Goal: Information Seeking & Learning: Compare options

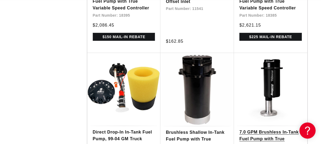
drag, startPoint x: 219, startPoint y: 101, endPoint x: 306, endPoint y: 119, distance: 88.3
click at [302, 129] on link "7.0 GPM Brushless In-Tank Fuel Pump with True Variable Speed Controller" at bounding box center [270, 139] width 62 height 21
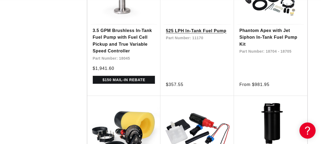
scroll to position [969, 0]
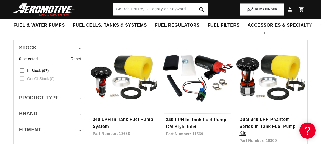
click at [269, 116] on link "Dual 340 LPH Phantom Series In-Tank Fuel Pump Kit" at bounding box center [270, 126] width 62 height 21
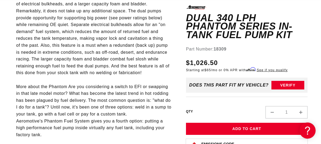
scroll to position [0, 545]
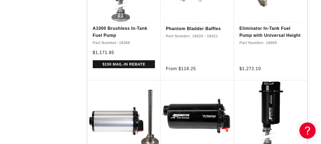
scroll to position [1131, 0]
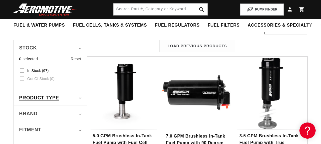
click at [77, 90] on summary "Product type" at bounding box center [50, 98] width 62 height 16
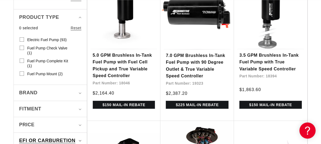
click at [79, 133] on summary "EFI or Carburetion" at bounding box center [50, 141] width 62 height 16
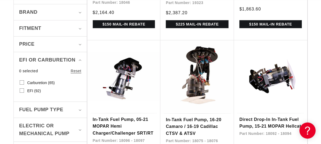
click at [21, 90] on input "EFI (92) EFI (92 products)" at bounding box center [22, 92] width 4 height 4
checkbox input "true"
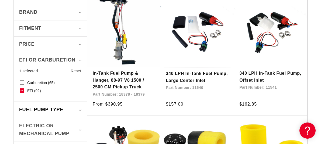
click at [76, 106] on div "Fuel Pump Type" at bounding box center [47, 110] width 57 height 8
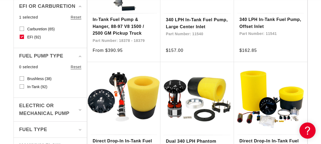
click at [23, 86] on input "In-Tank (92) In-Tank (92 products)" at bounding box center [22, 88] width 4 height 4
checkbox input "true"
click at [79, 109] on icon "Electric or Mechanical Pump (0 selected)" at bounding box center [80, 110] width 3 height 2
click at [20, 132] on label "Electric (92) Electric (92 products)" at bounding box center [49, 136] width 58 height 8
click at [20, 135] on input "Electric (92) Electric (92 products)" at bounding box center [22, 137] width 4 height 4
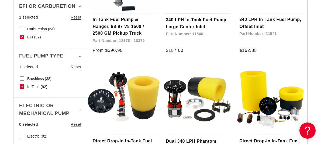
checkbox input "true"
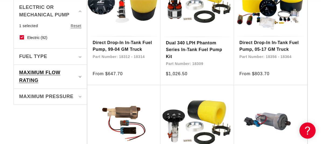
click at [80, 65] on summary "Maximum Flow Rating" at bounding box center [50, 77] width 62 height 24
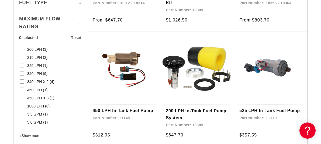
click at [22, 105] on input "1000 LPH (6) 1000 LPH (6 products)" at bounding box center [22, 107] width 4 height 4
checkbox input "true"
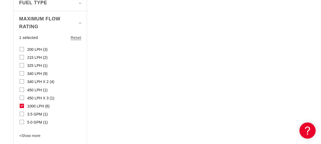
click at [22, 113] on input "3.5 GPM (1) 3.5 GPM (1 product)" at bounding box center [22, 115] width 4 height 4
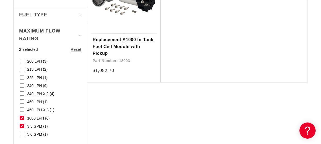
click at [20, 124] on icon at bounding box center [22, 126] width 4 height 4
click at [20, 125] on input "3.5 GPM (1) 3.5 GPM (1 product)" at bounding box center [22, 127] width 4 height 4
checkbox input "false"
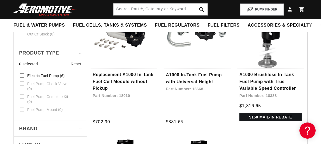
scroll to position [135, 0]
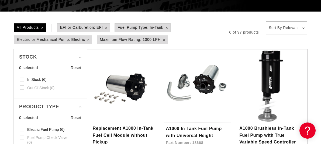
scroll to position [0, 545]
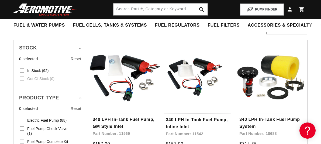
scroll to position [0, 739]
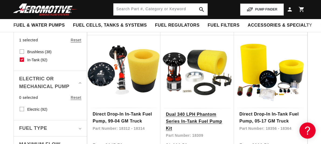
click at [191, 112] on link "Dual 340 LPH Phantom Series In-Tank Fuel Pump Kit" at bounding box center [197, 121] width 63 height 21
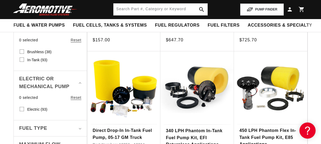
scroll to position [0, 654]
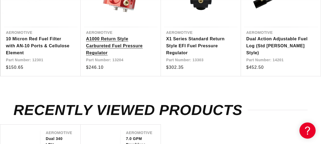
scroll to position [1131, 0]
